Goal: Information Seeking & Learning: Learn about a topic

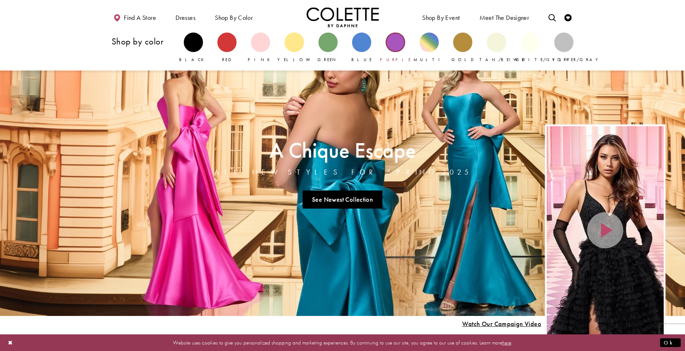
click at [396, 40] on div "Primary block" at bounding box center [395, 42] width 19 height 19
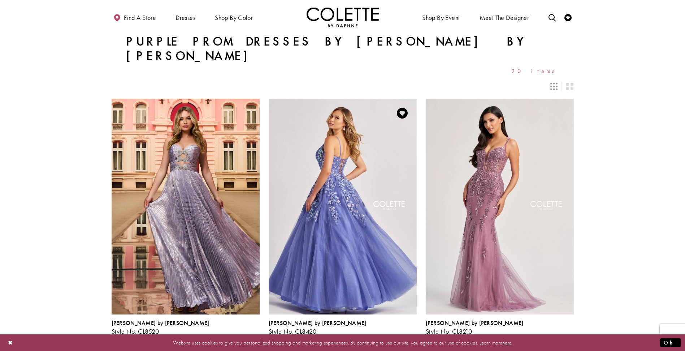
click at [373, 141] on img "Visit Colette by Daphne Style No. CL8420 Page" at bounding box center [343, 206] width 148 height 215
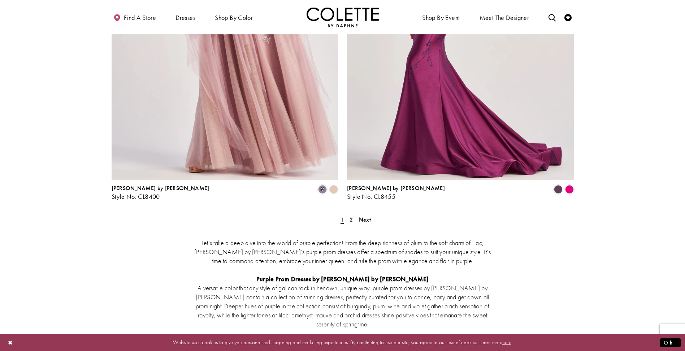
scroll to position [1315, 0]
click at [351, 215] on span "2" at bounding box center [351, 219] width 3 height 8
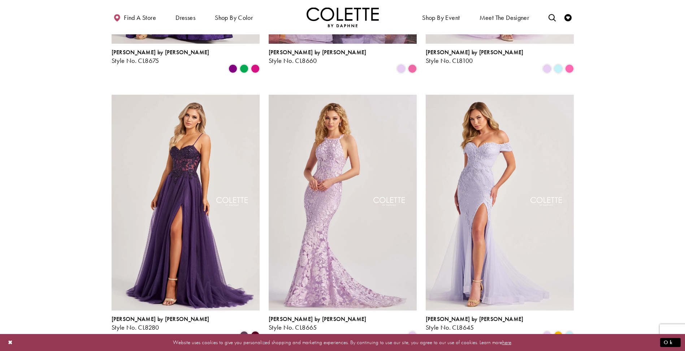
scroll to position [285, 0]
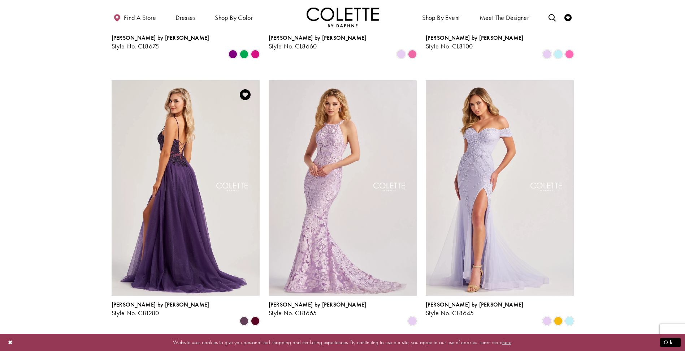
click at [189, 169] on img "Visit Colette by Daphne Style No. CL8280 Page" at bounding box center [186, 187] width 148 height 215
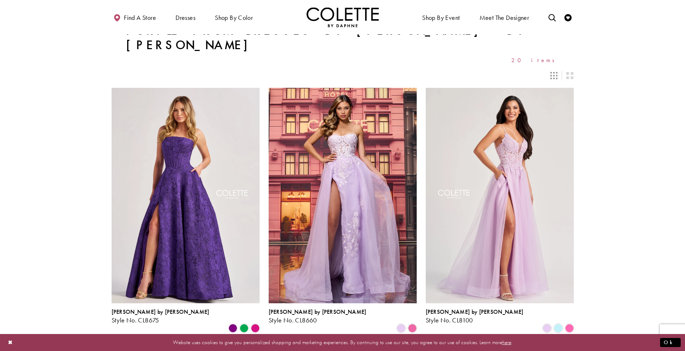
scroll to position [0, 0]
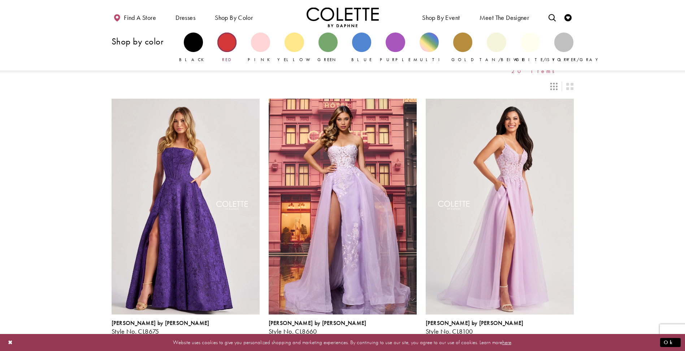
click at [227, 48] on div "Primary block" at bounding box center [226, 42] width 19 height 19
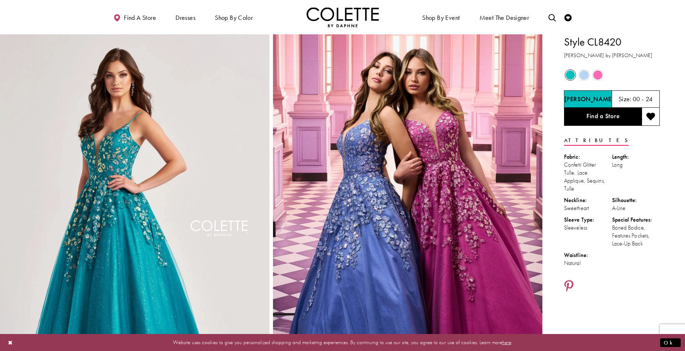
click at [598, 75] on span "Product color controls state depends on size chosen" at bounding box center [597, 74] width 9 height 9
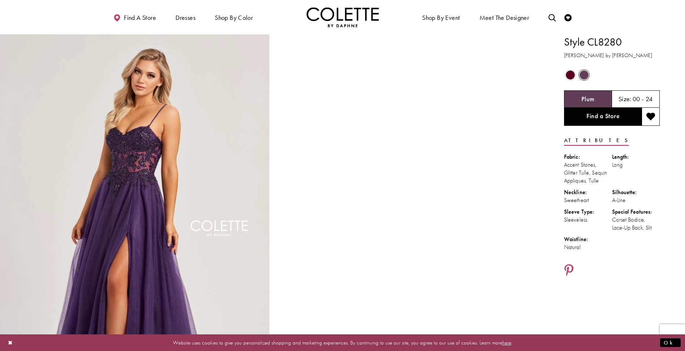
click at [572, 73] on span "Product color controls state depends on size chosen" at bounding box center [570, 74] width 9 height 9
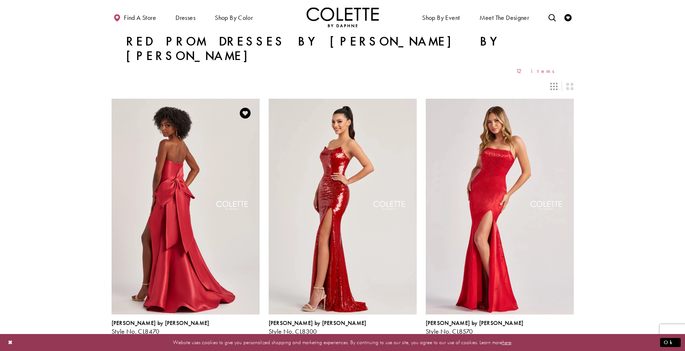
click at [167, 160] on img "Visit Colette by Daphne Style No. CL8470 Page" at bounding box center [186, 206] width 148 height 215
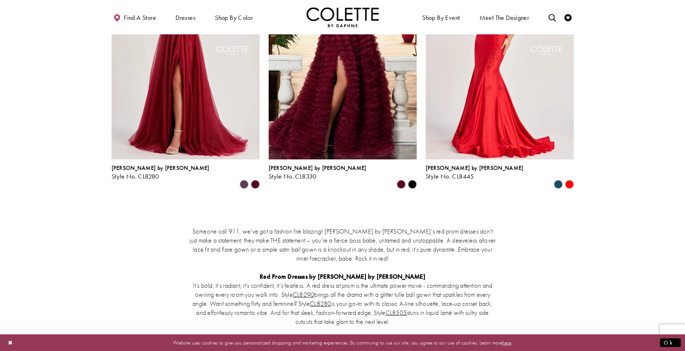
scroll to position [968, 0]
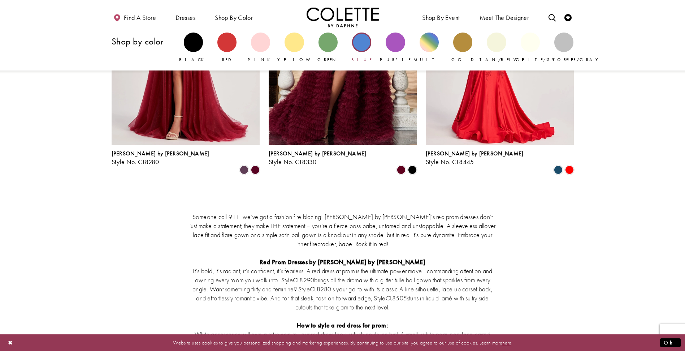
click at [359, 43] on div "Primary block" at bounding box center [361, 42] width 19 height 19
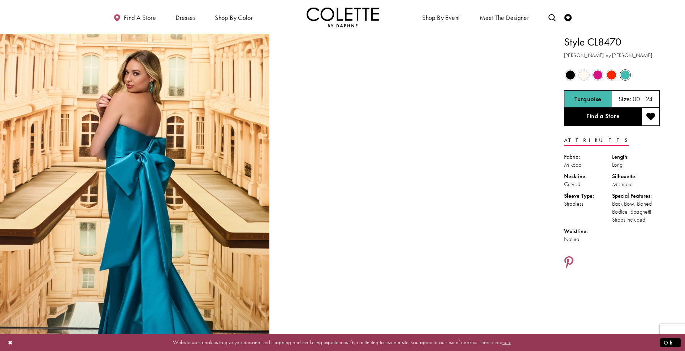
click at [574, 76] on span "Product color controls state depends on size chosen" at bounding box center [570, 74] width 9 height 9
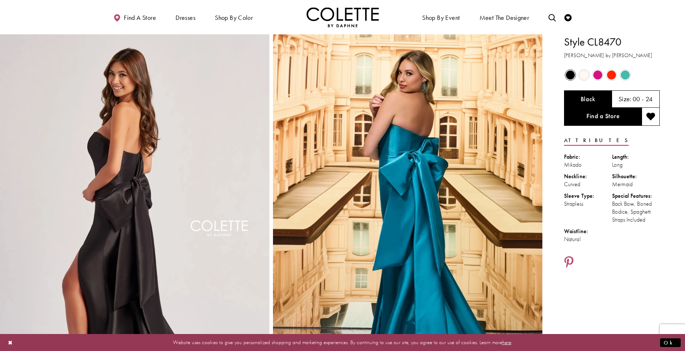
click at [580, 75] on span "Product color controls state depends on size chosen" at bounding box center [584, 74] width 9 height 9
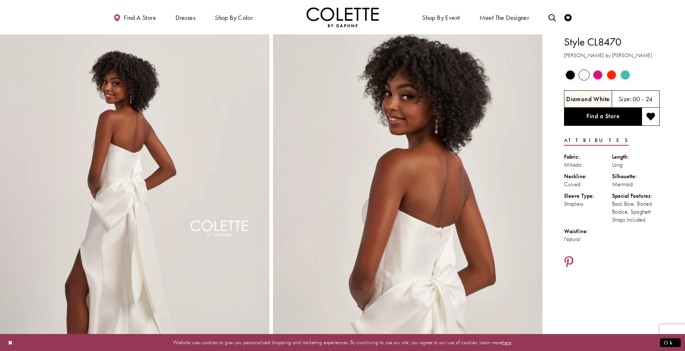
click at [597, 74] on span "Product color controls state depends on size chosen" at bounding box center [597, 74] width 9 height 9
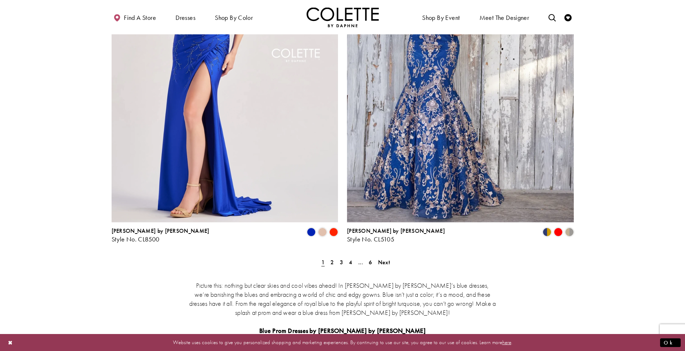
scroll to position [1286, 0]
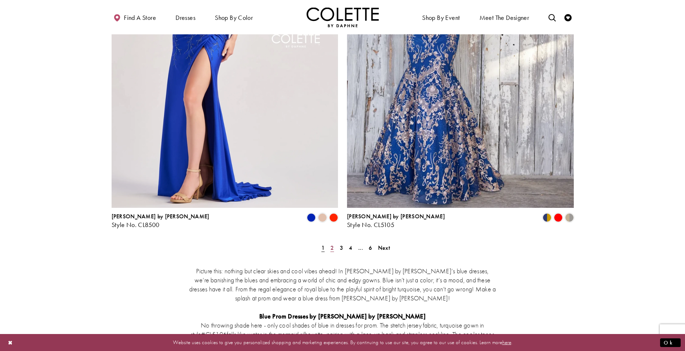
click at [332, 244] on span "2" at bounding box center [331, 248] width 3 height 8
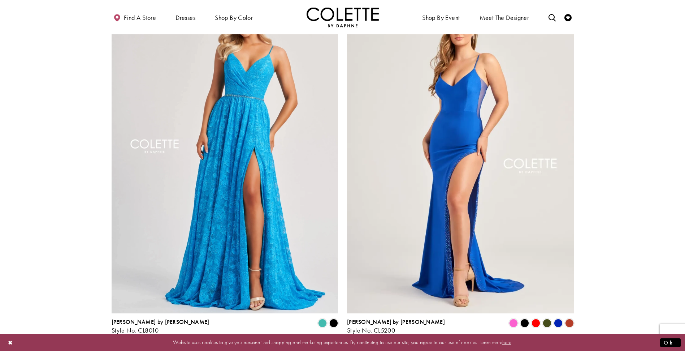
scroll to position [1209, 0]
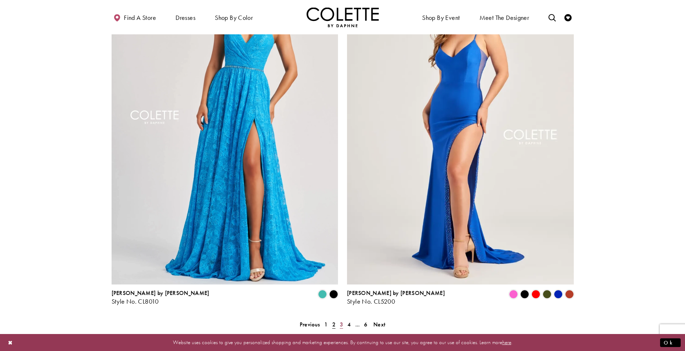
click at [343, 319] on link "3" at bounding box center [342, 324] width 8 height 10
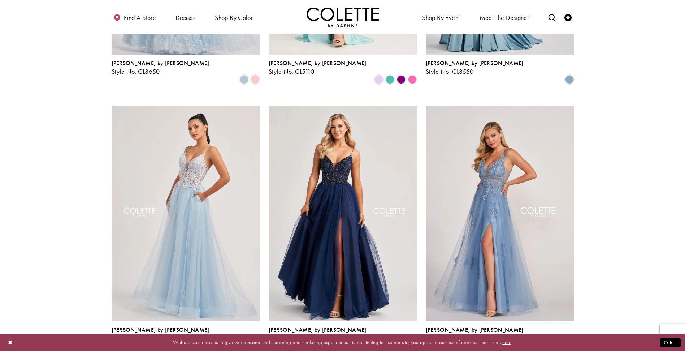
scroll to position [260, 0]
click at [332, 220] on img "Visit Colette by Daphne Style No. CL8250 Page" at bounding box center [343, 212] width 148 height 215
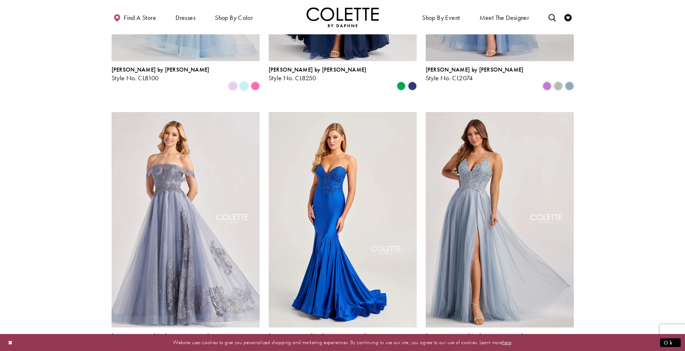
scroll to position [520, 0]
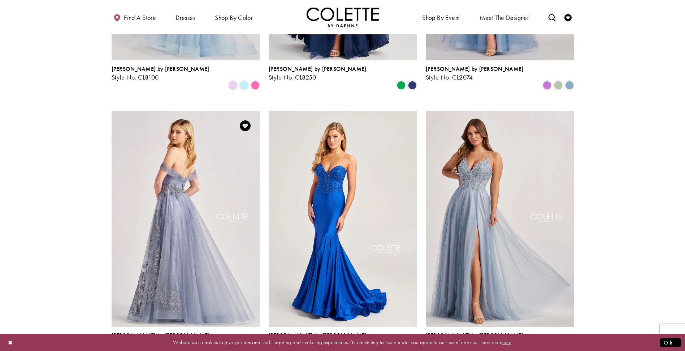
click at [175, 162] on img "Visit Colette by Daphne Style No. CL8640 Page" at bounding box center [186, 218] width 148 height 215
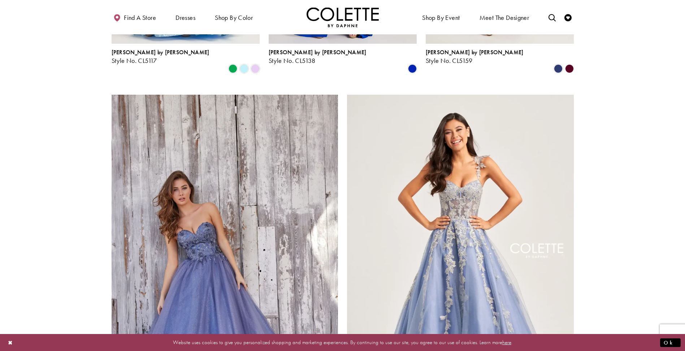
scroll to position [1112, 0]
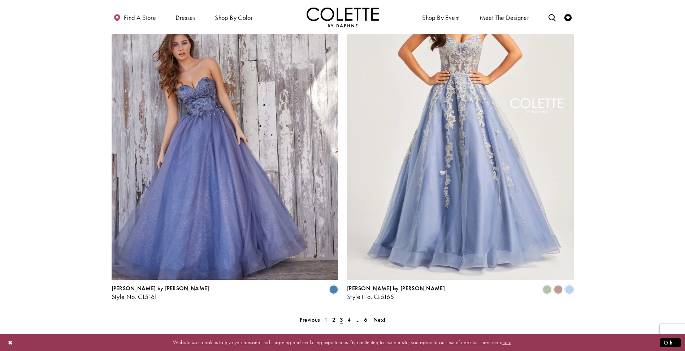
scroll to position [1300, 0]
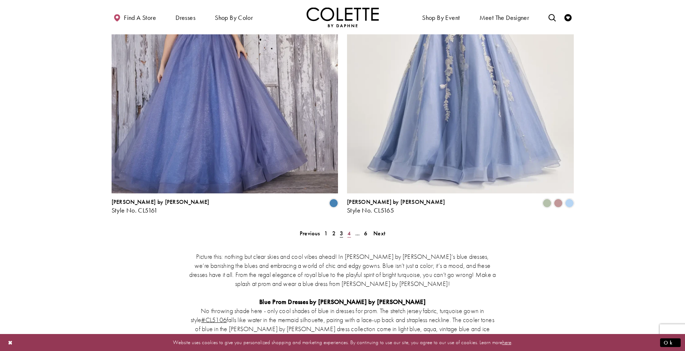
click at [349, 229] on span "4" at bounding box center [348, 233] width 3 height 8
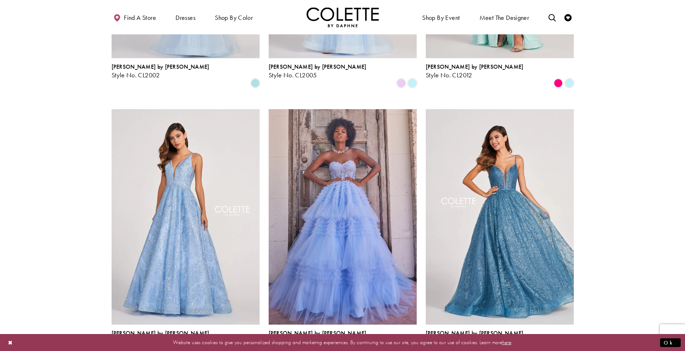
scroll to position [790, 0]
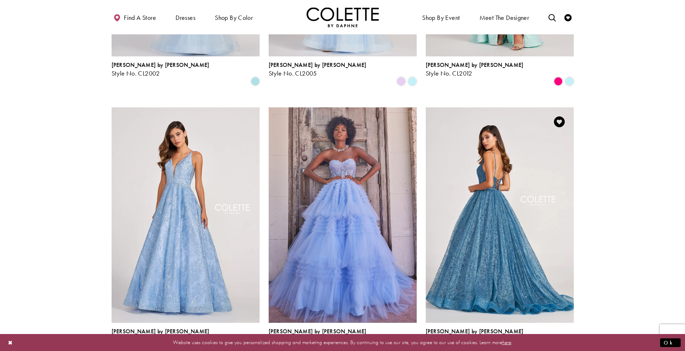
click at [519, 191] on img "Visit Colette by Daphne Style No. CL2018 Page" at bounding box center [500, 214] width 148 height 215
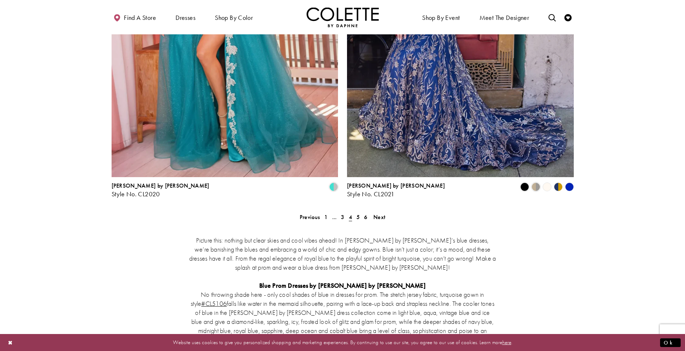
scroll to position [1325, 0]
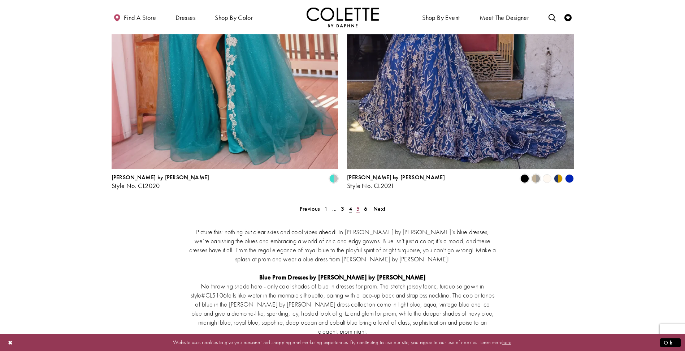
click at [356, 203] on link "5" at bounding box center [358, 208] width 8 height 10
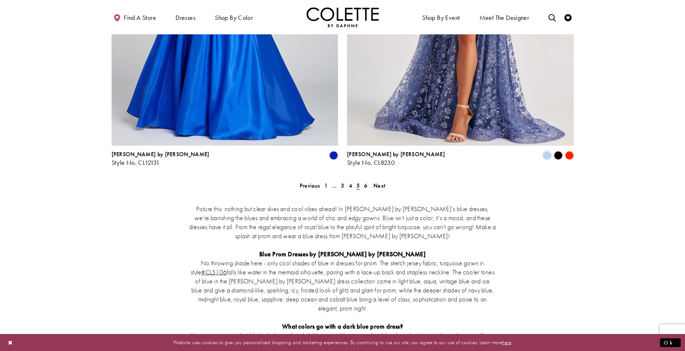
scroll to position [1383, 0]
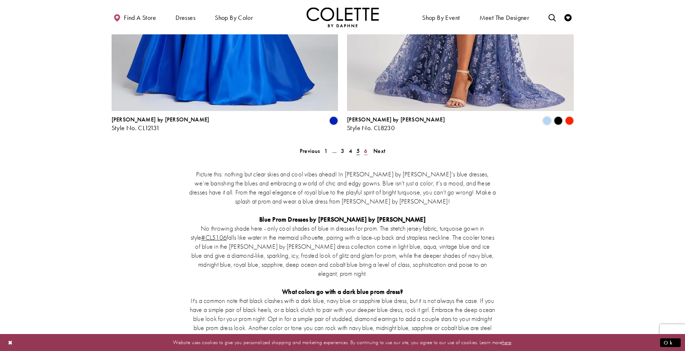
click at [365, 147] on span "6" at bounding box center [365, 151] width 3 height 8
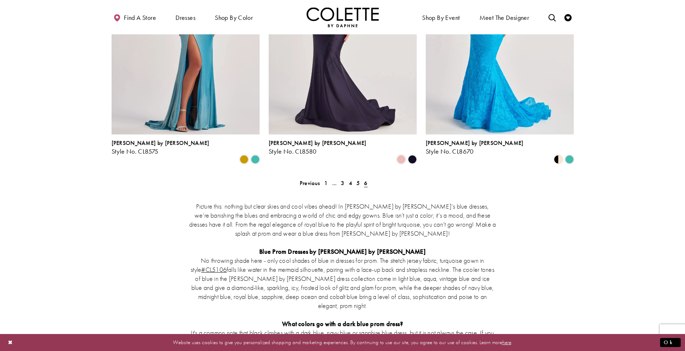
scroll to position [732, 0]
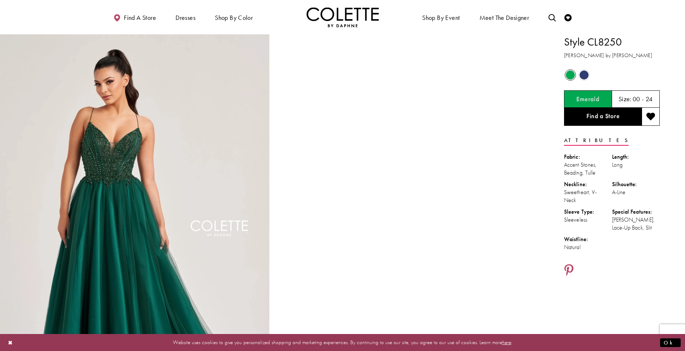
click at [585, 75] on span "Product color controls state depends on size chosen" at bounding box center [584, 74] width 9 height 9
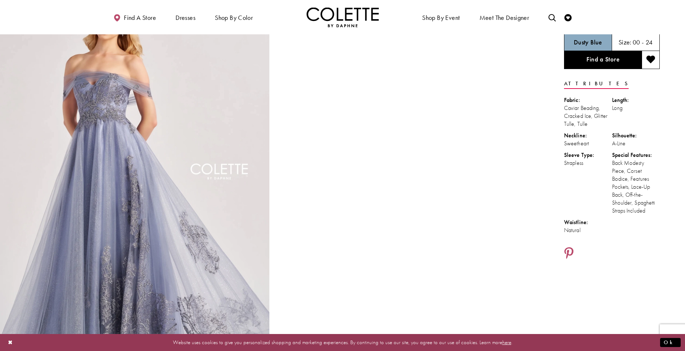
scroll to position [58, 0]
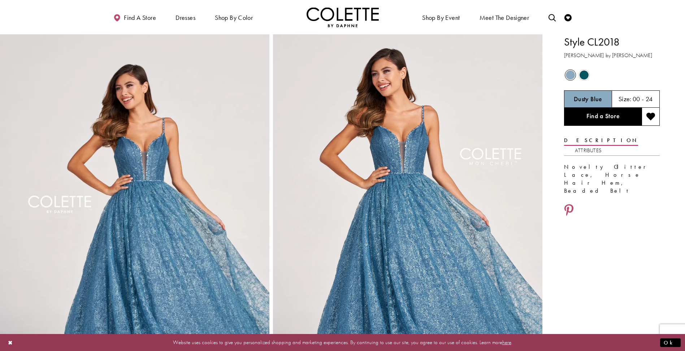
click at [587, 74] on span "Product color controls state depends on size chosen" at bounding box center [584, 74] width 9 height 9
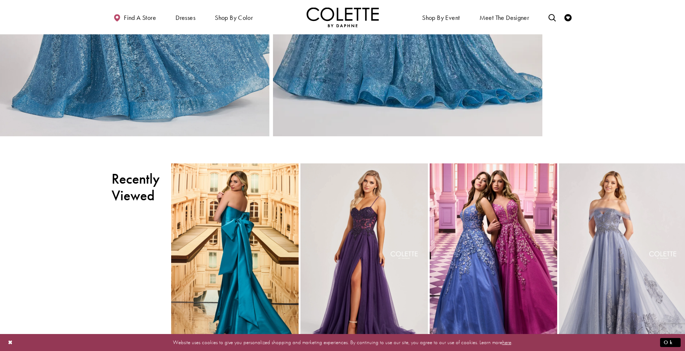
scroll to position [714, 0]
